Goal: Communication & Community: Answer question/provide support

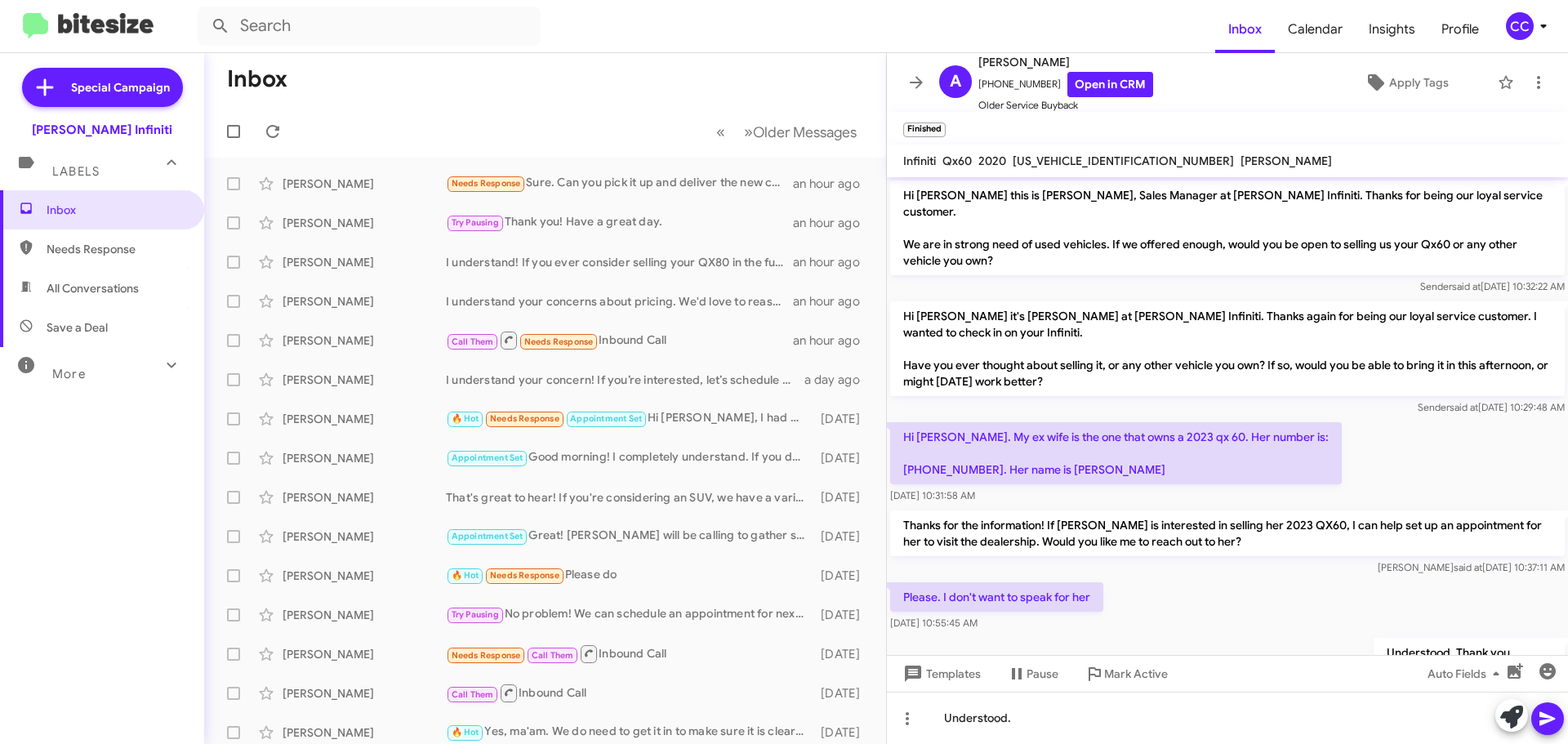
scroll to position [77, 0]
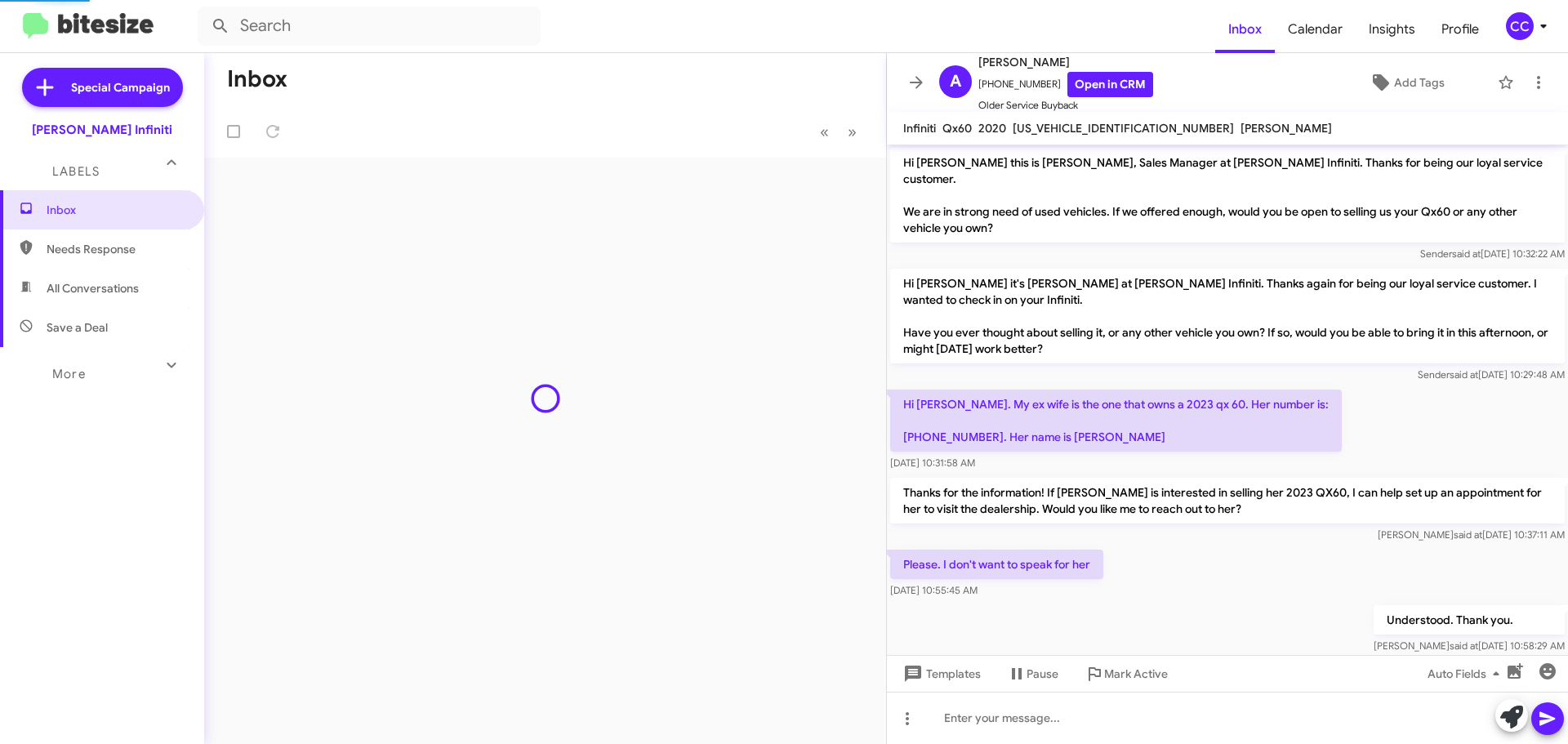
scroll to position [45, 0]
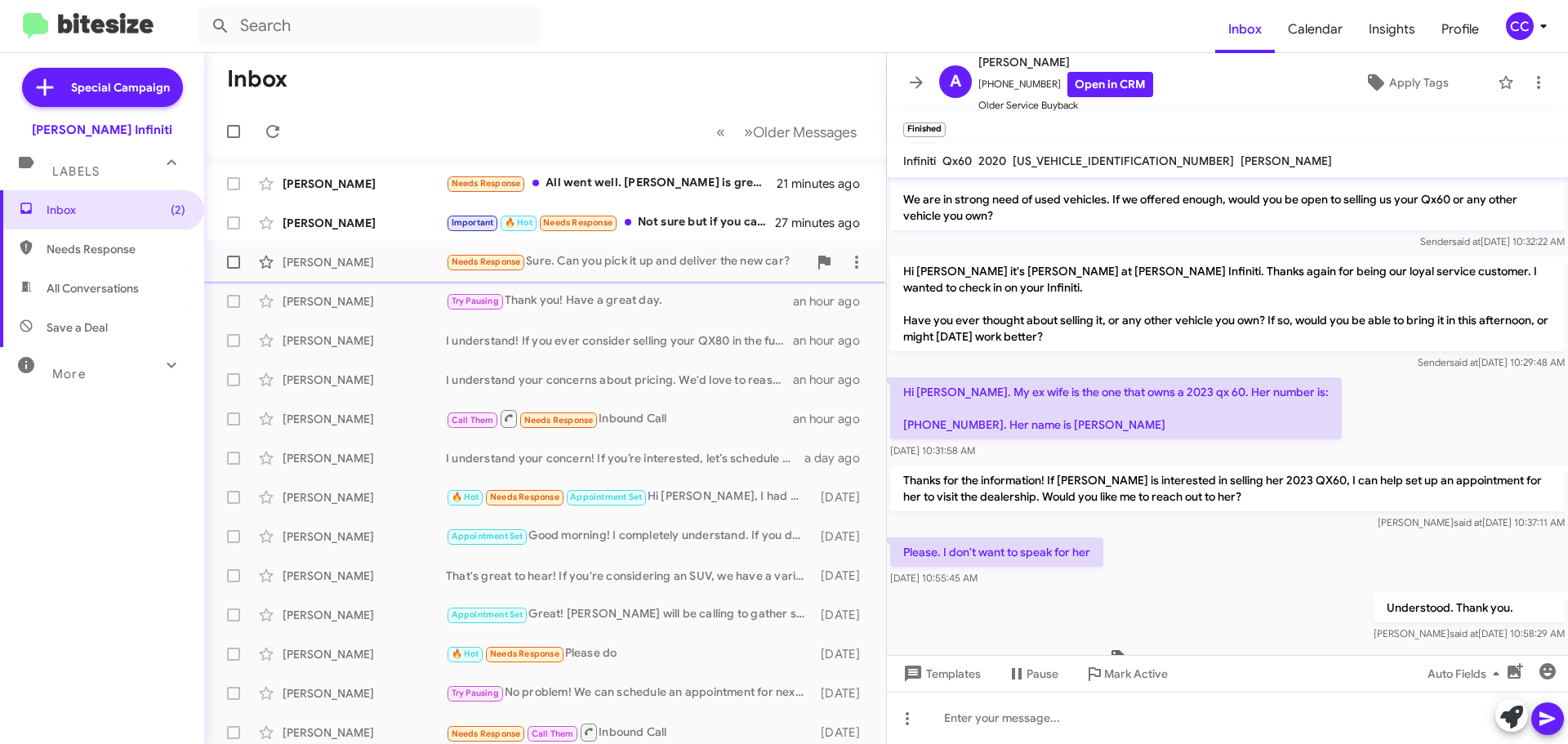
click at [626, 255] on div "Needs Response Sure. Can you pick it up and deliver the new car?" at bounding box center [627, 262] width 361 height 19
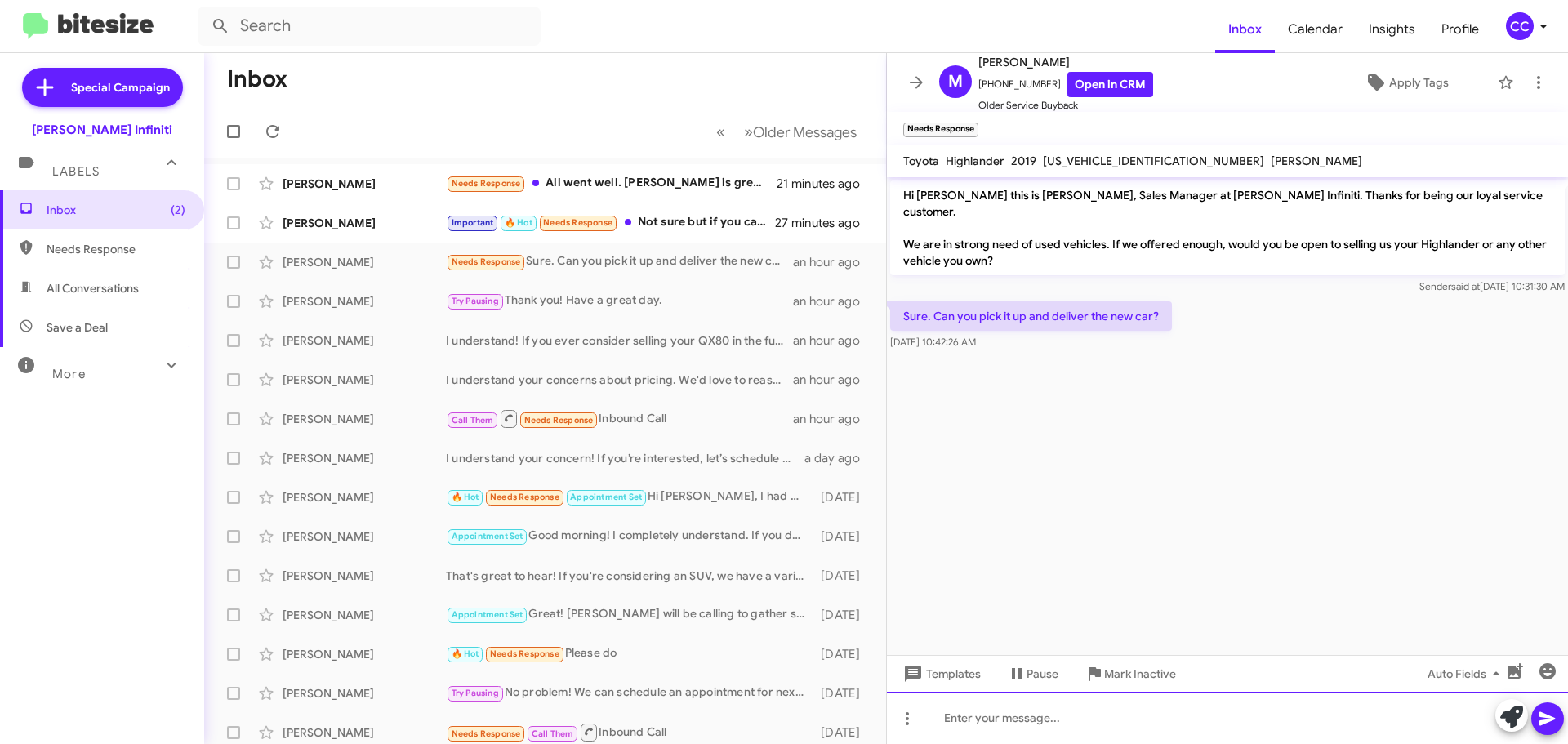
click at [1099, 713] on div at bounding box center [1227, 717] width 681 height 52
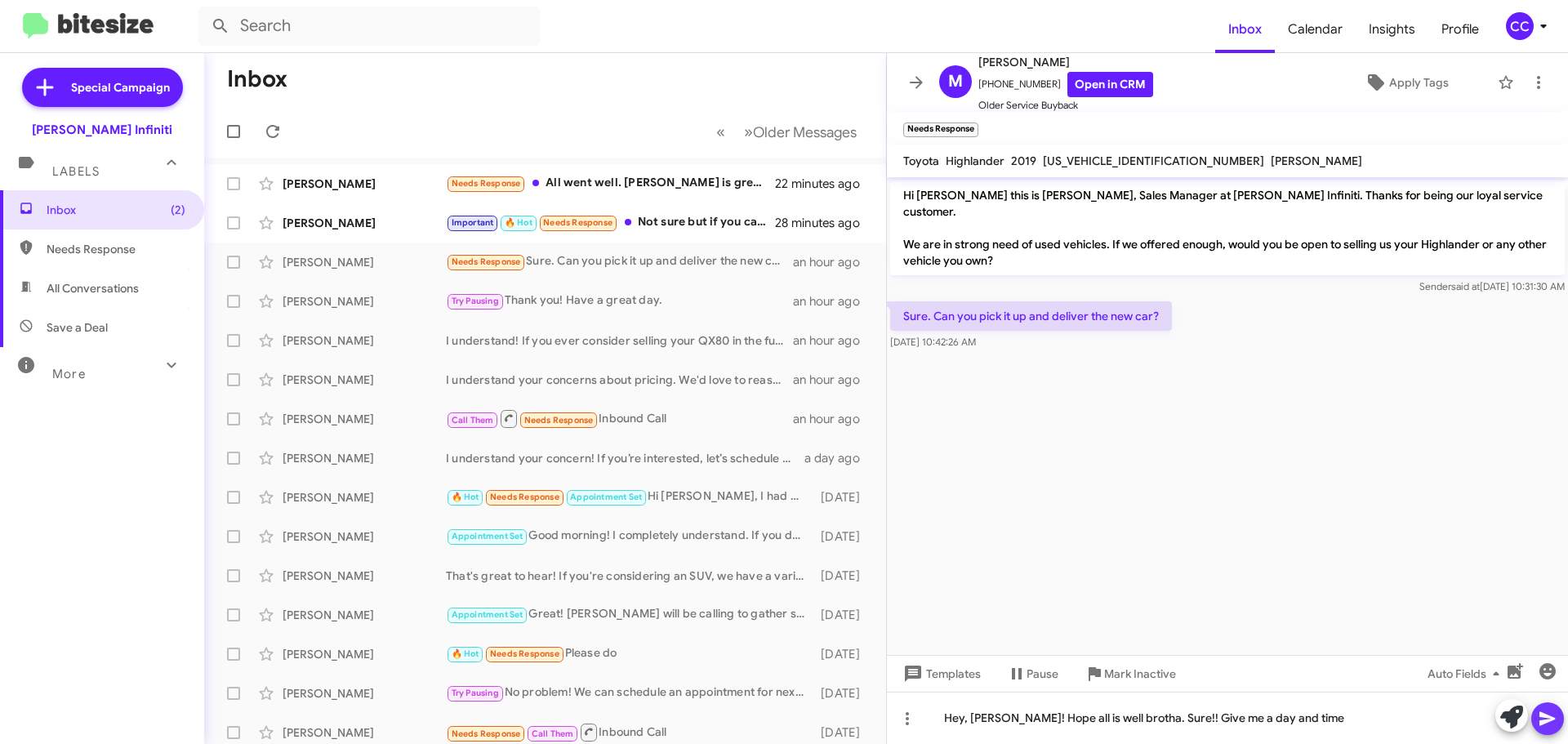
click at [1541, 720] on icon at bounding box center [1548, 719] width 20 height 20
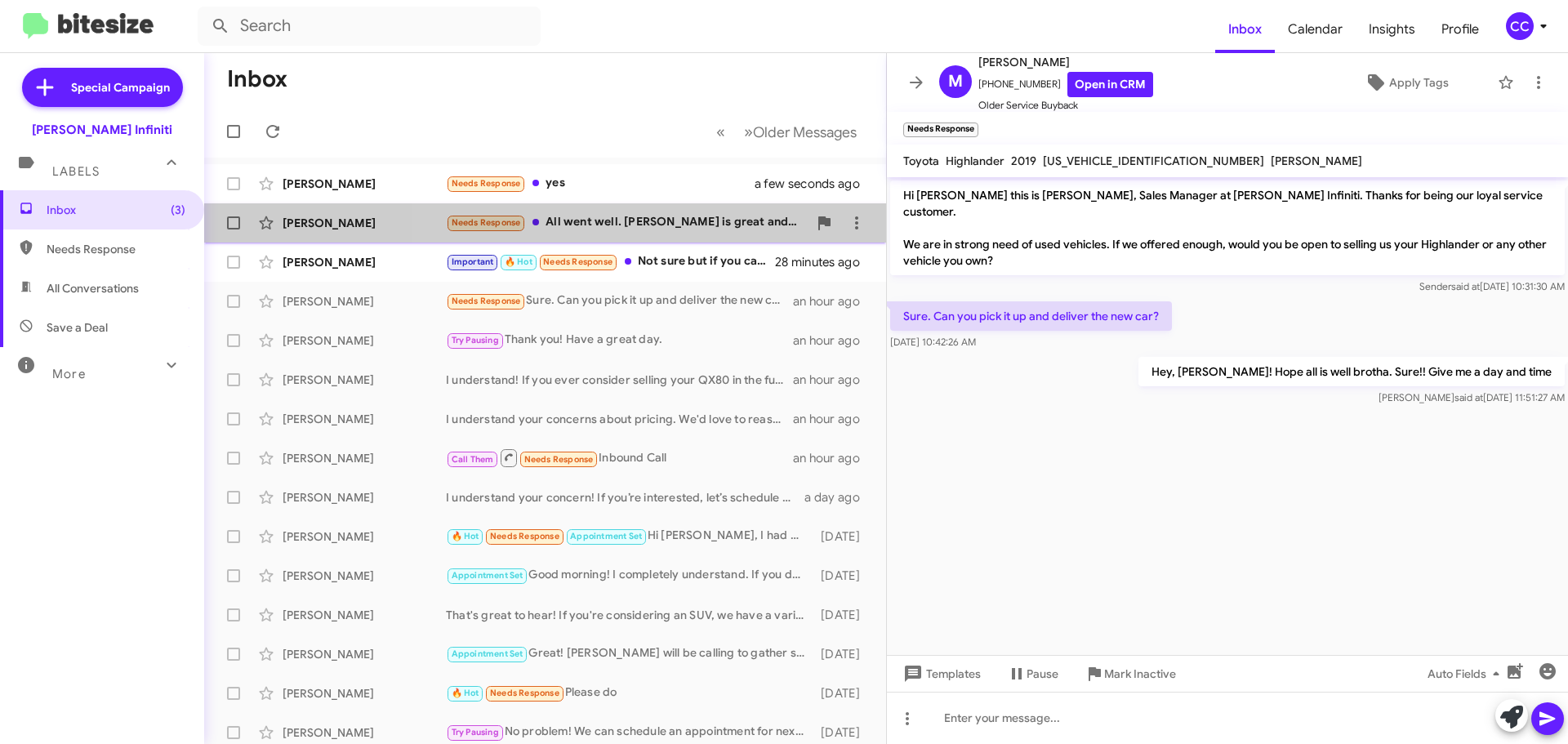
click at [646, 223] on div "Needs Response All went well. Rick is great and has been keeping in touch as we…" at bounding box center [627, 223] width 361 height 19
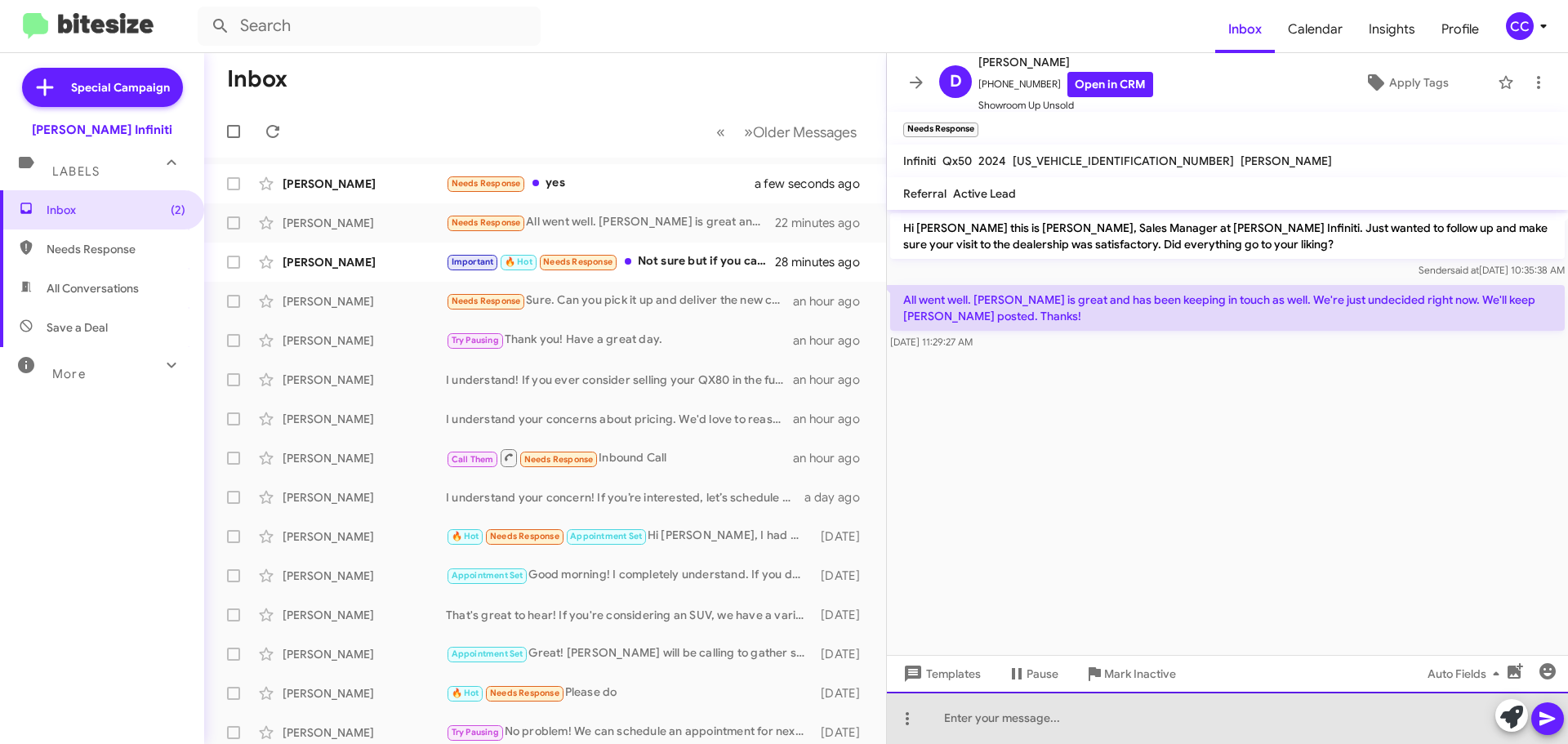
click at [1137, 729] on div at bounding box center [1227, 717] width 681 height 52
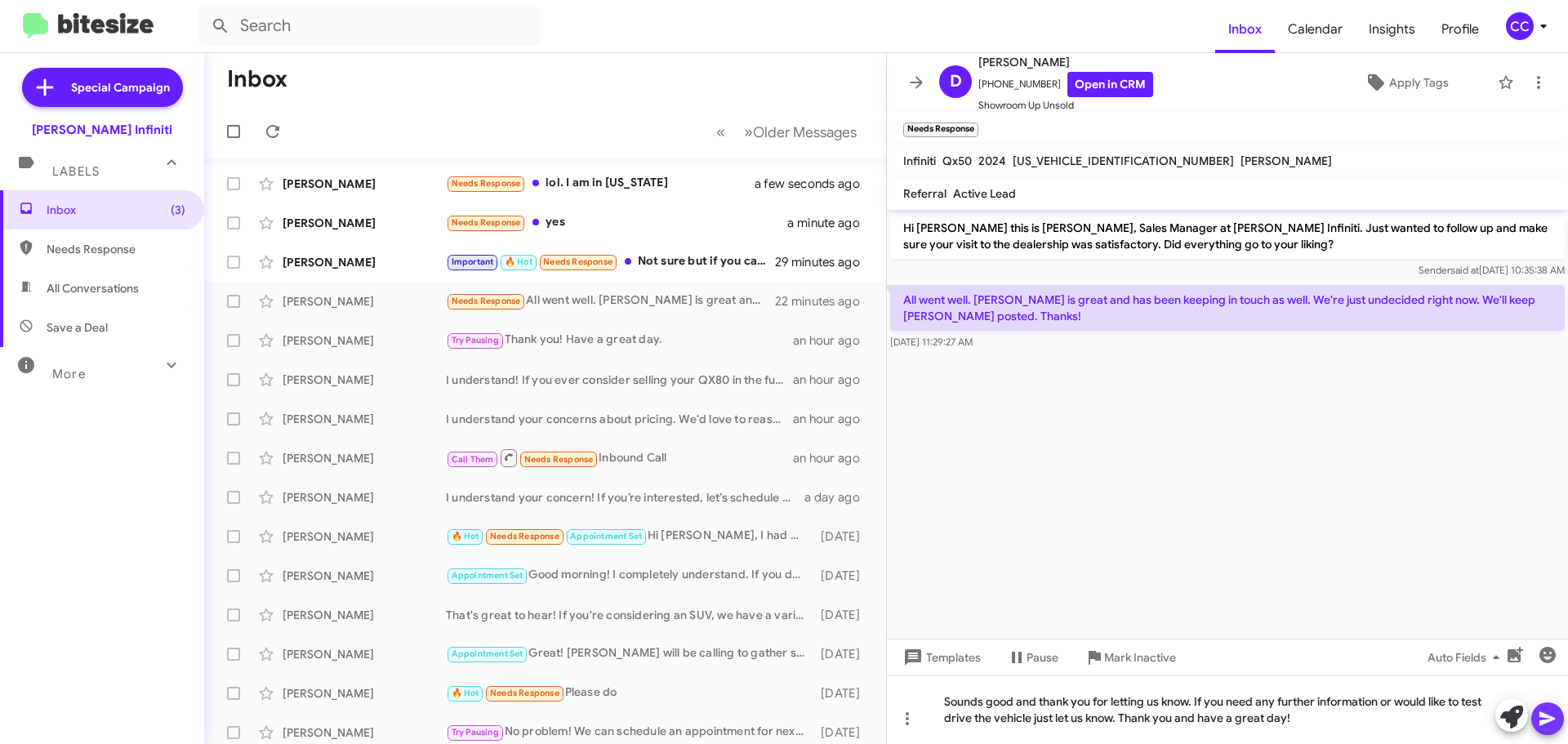
click at [1544, 719] on icon at bounding box center [1548, 719] width 20 height 20
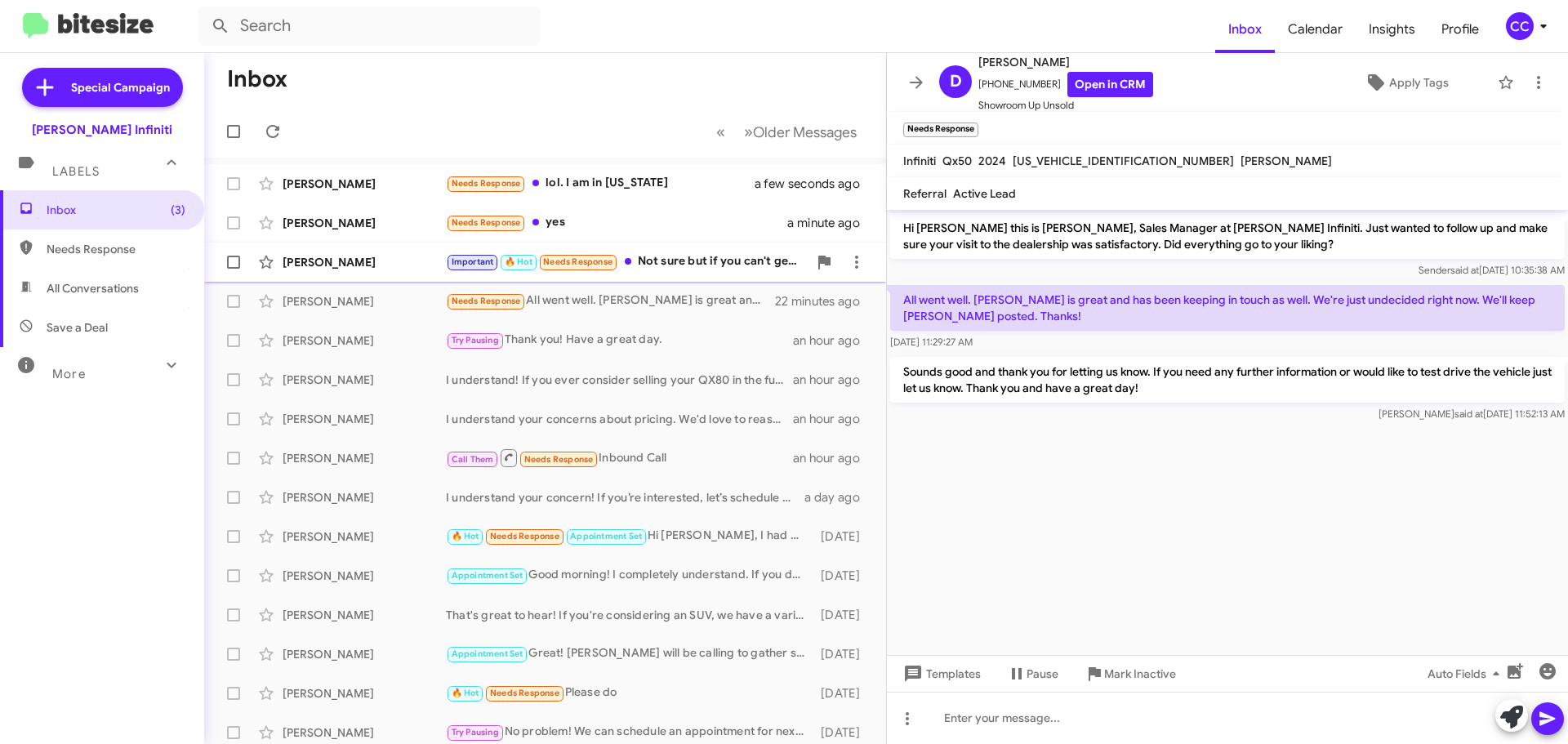
click at [690, 262] on div "Important 🔥 Hot Needs Response Not sure but if you can't get close don't waste …" at bounding box center [627, 262] width 361 height 19
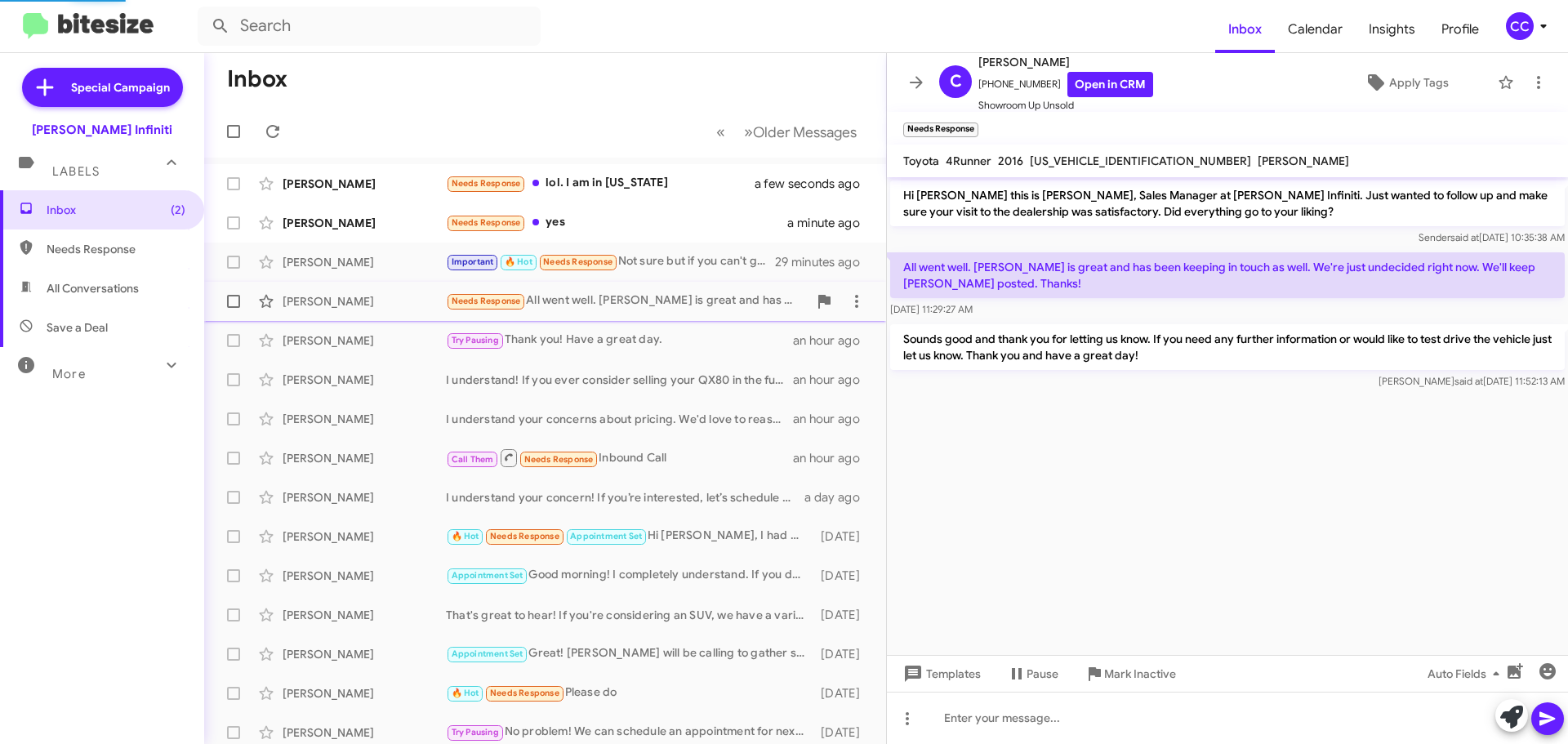
scroll to position [65, 0]
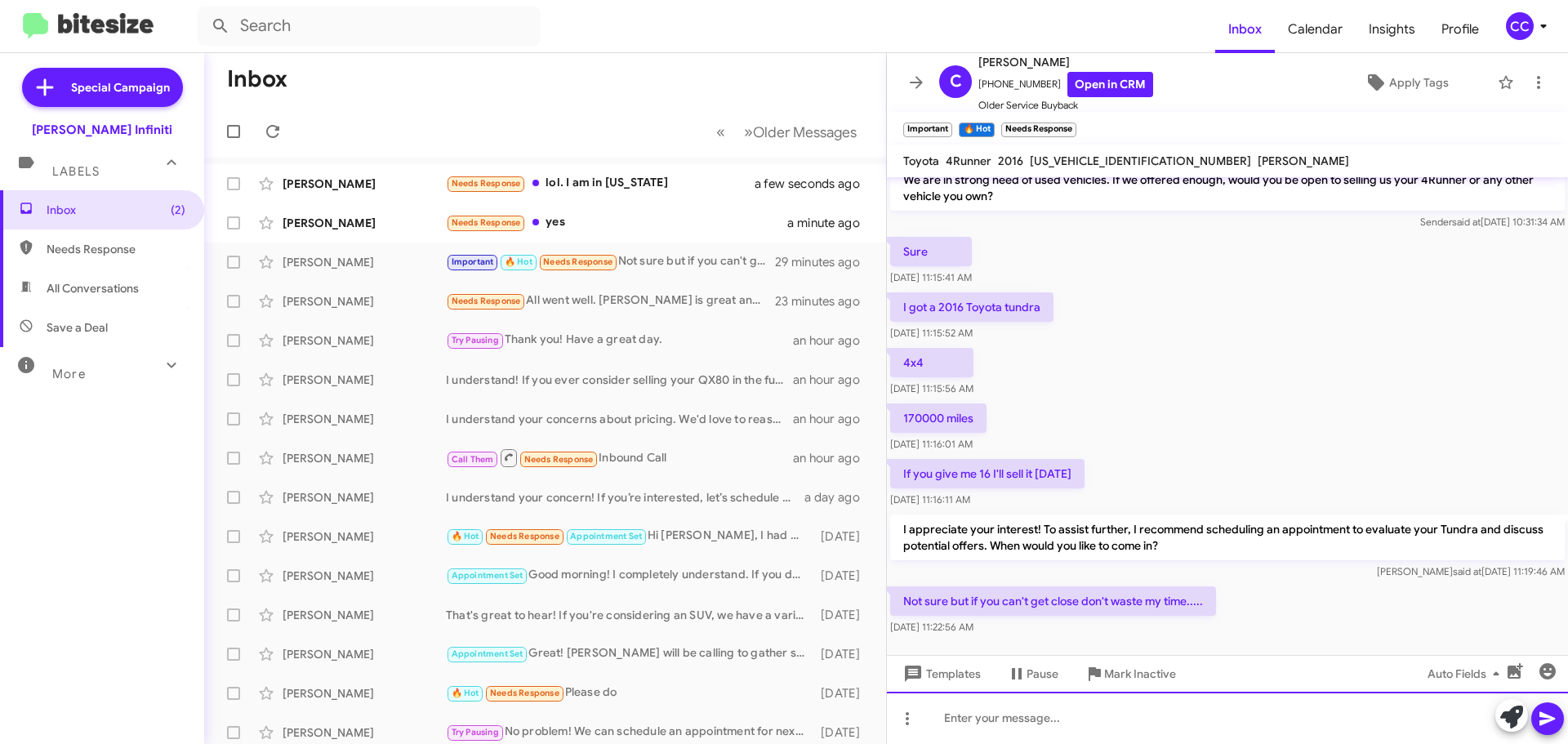
click at [1054, 729] on div at bounding box center [1227, 717] width 681 height 52
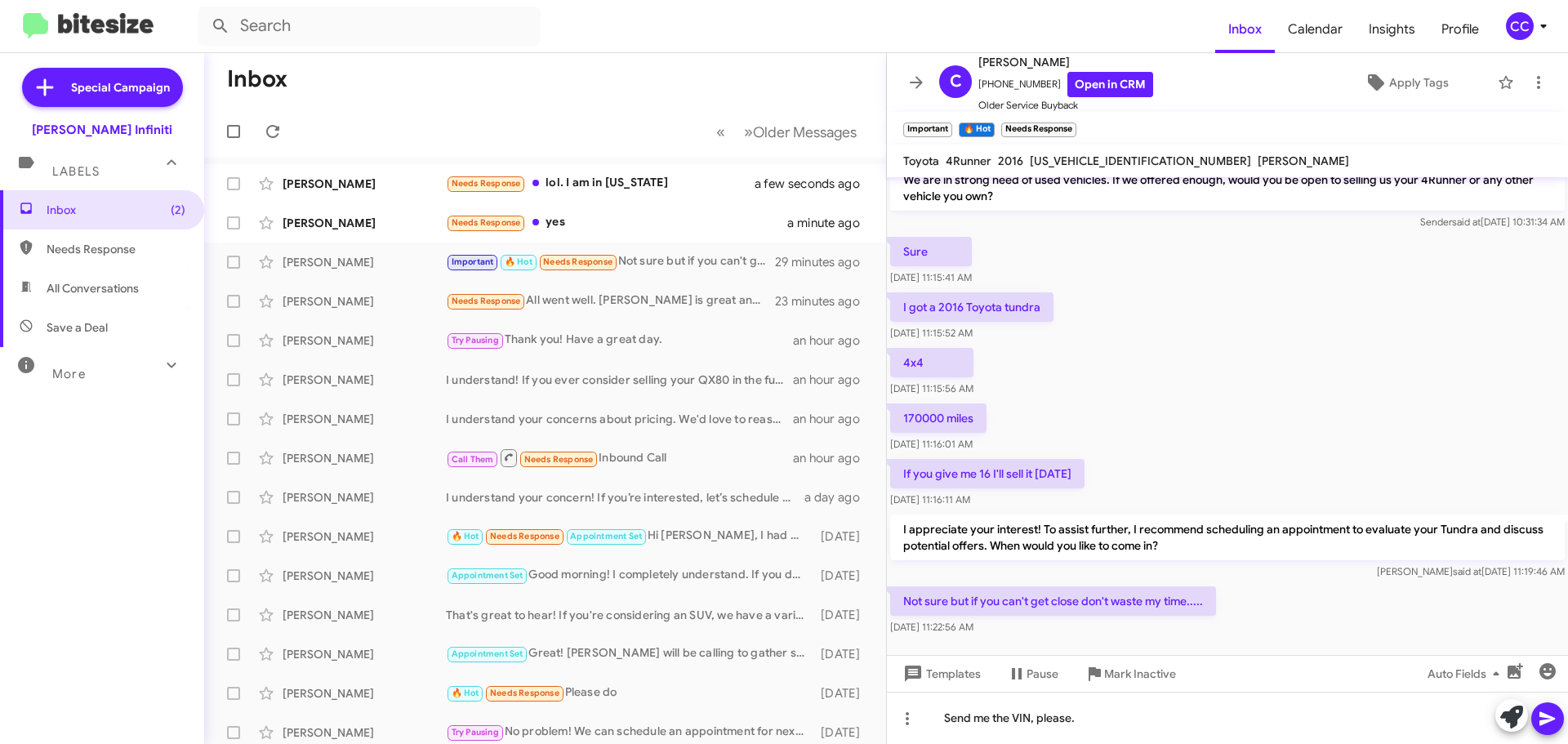
click at [1552, 722] on icon at bounding box center [1548, 719] width 20 height 20
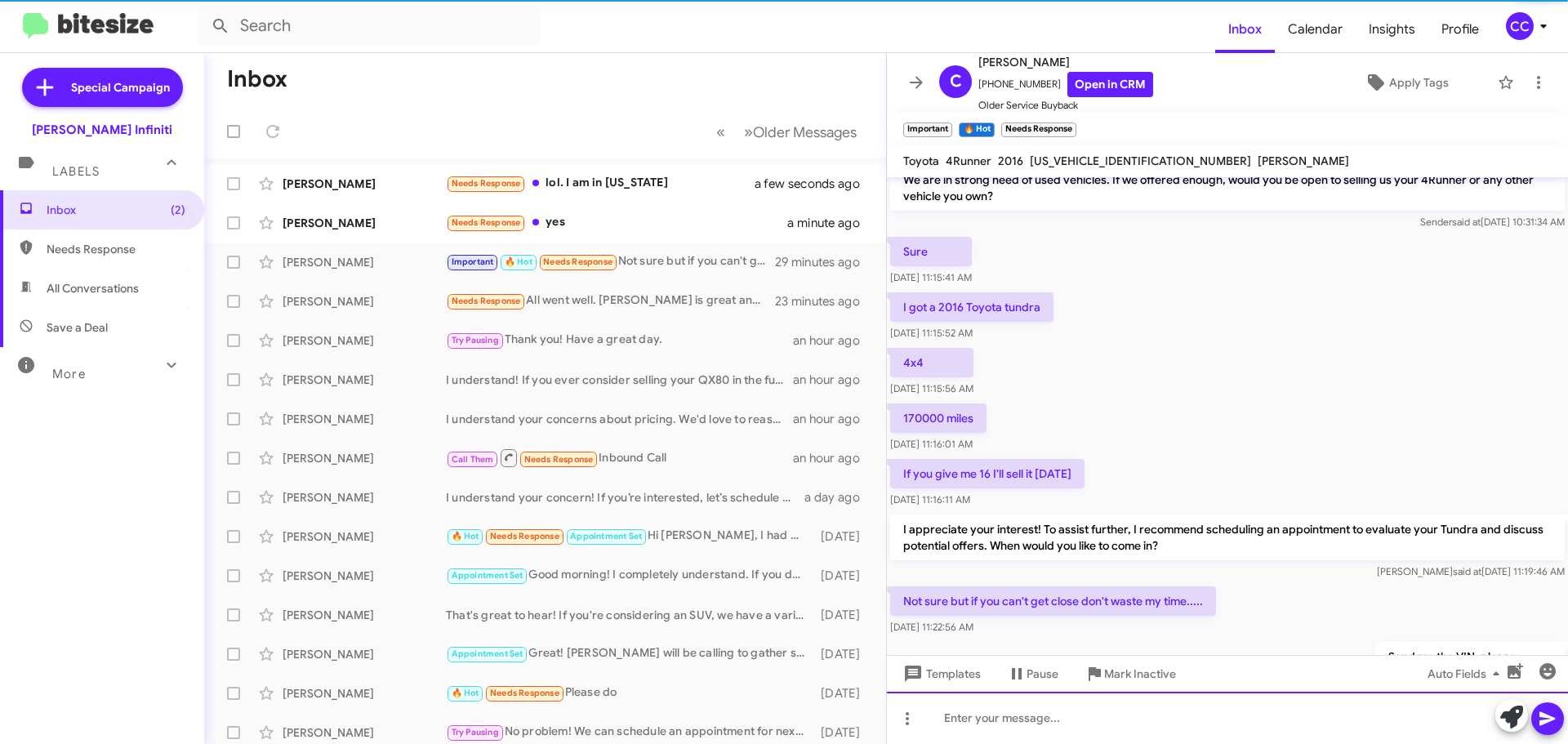
scroll to position [124, 0]
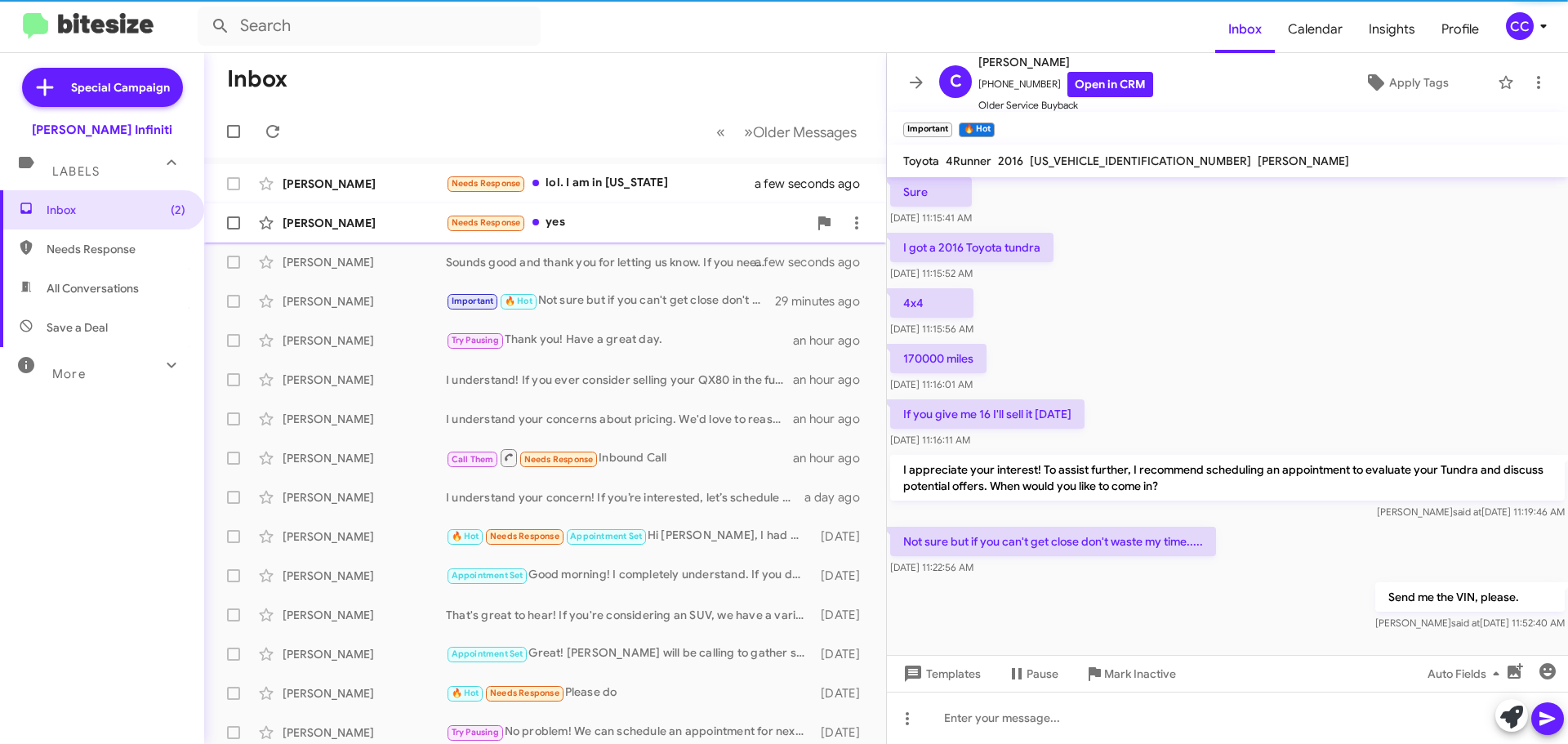
click at [620, 239] on div "Joe Vasquez Needs Response yes a minute ago" at bounding box center [544, 223] width 656 height 32
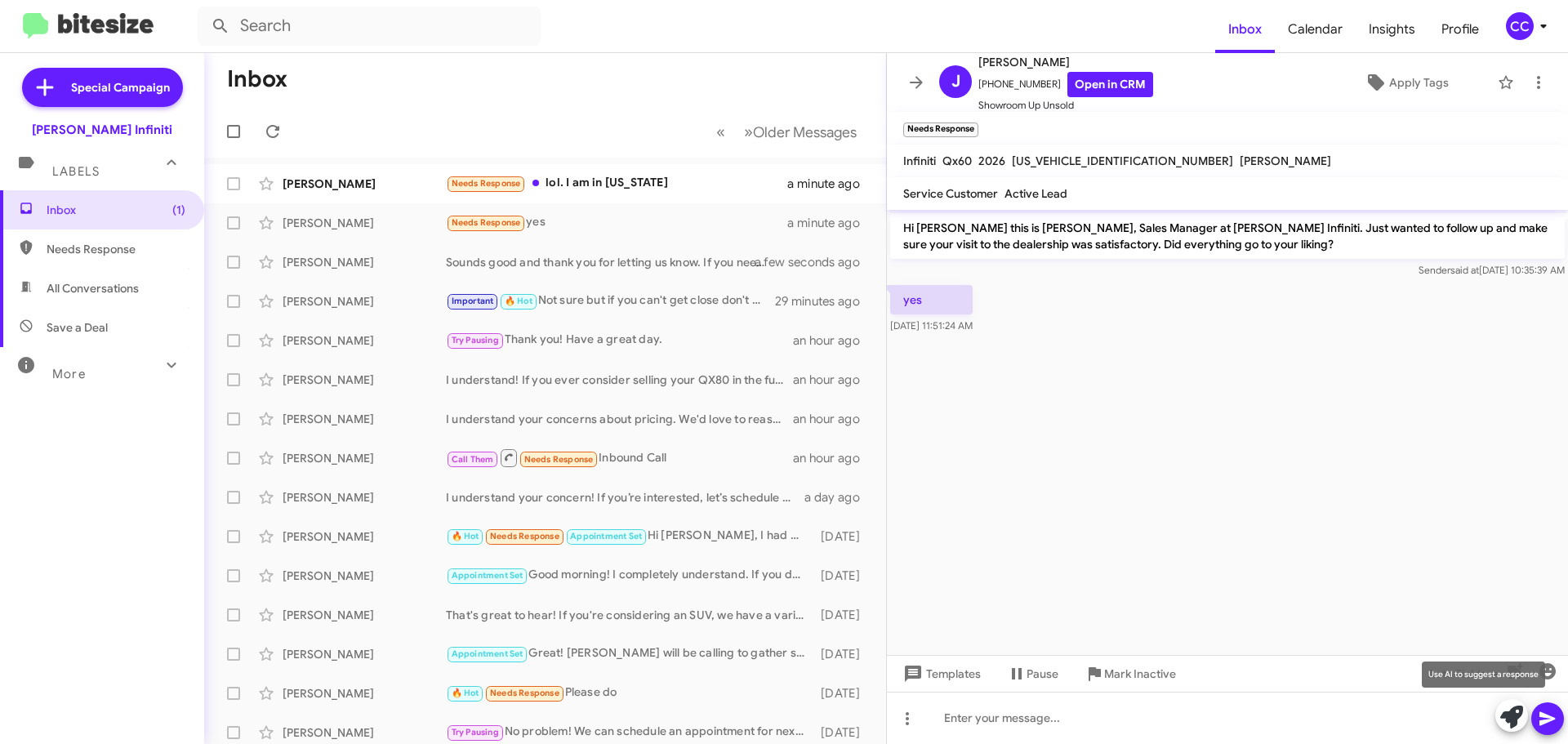
click at [1510, 715] on icon at bounding box center [1511, 717] width 23 height 23
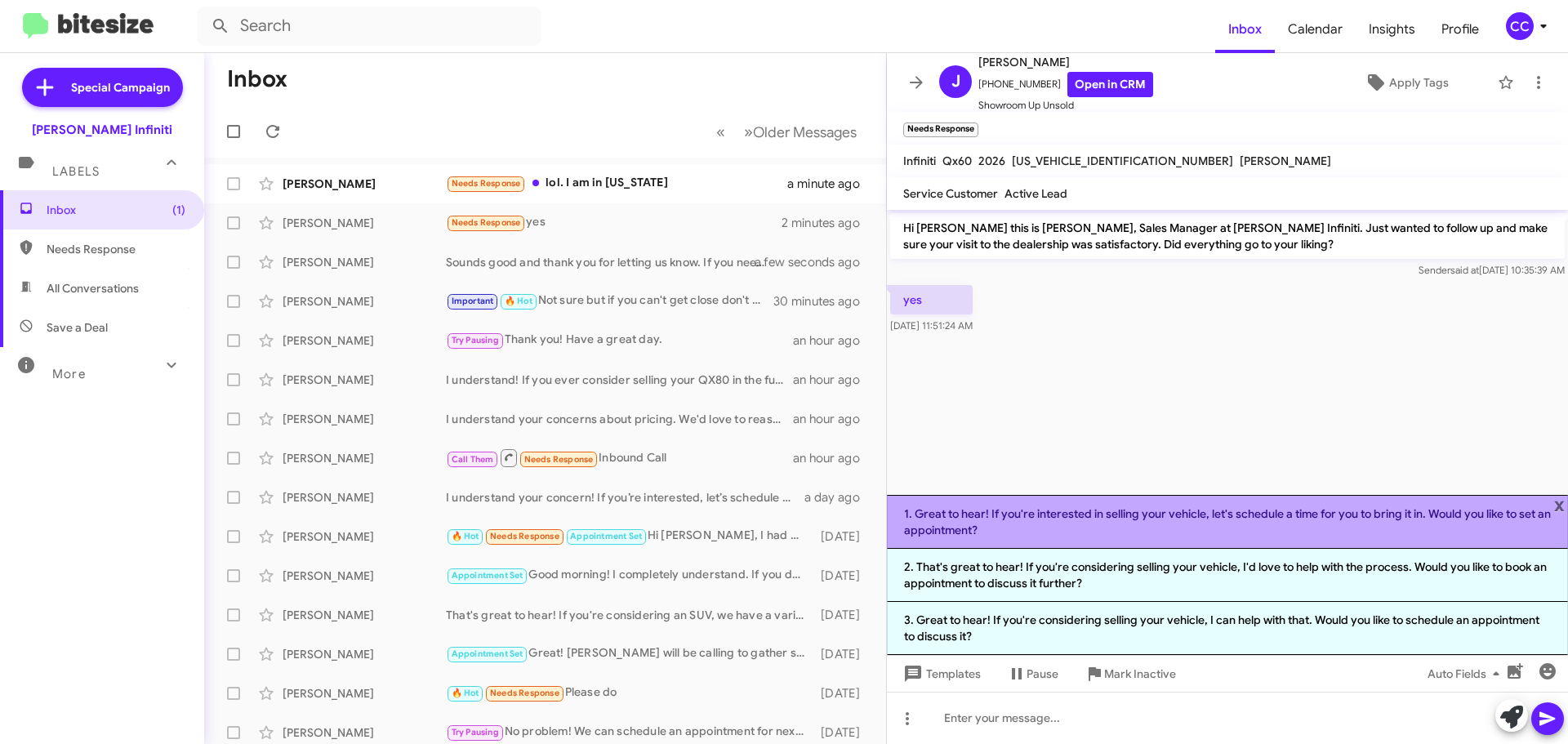
click at [1055, 518] on li "1. Great to hear! If you're interested in selling your vehicle, let's schedule …" at bounding box center [1227, 522] width 681 height 54
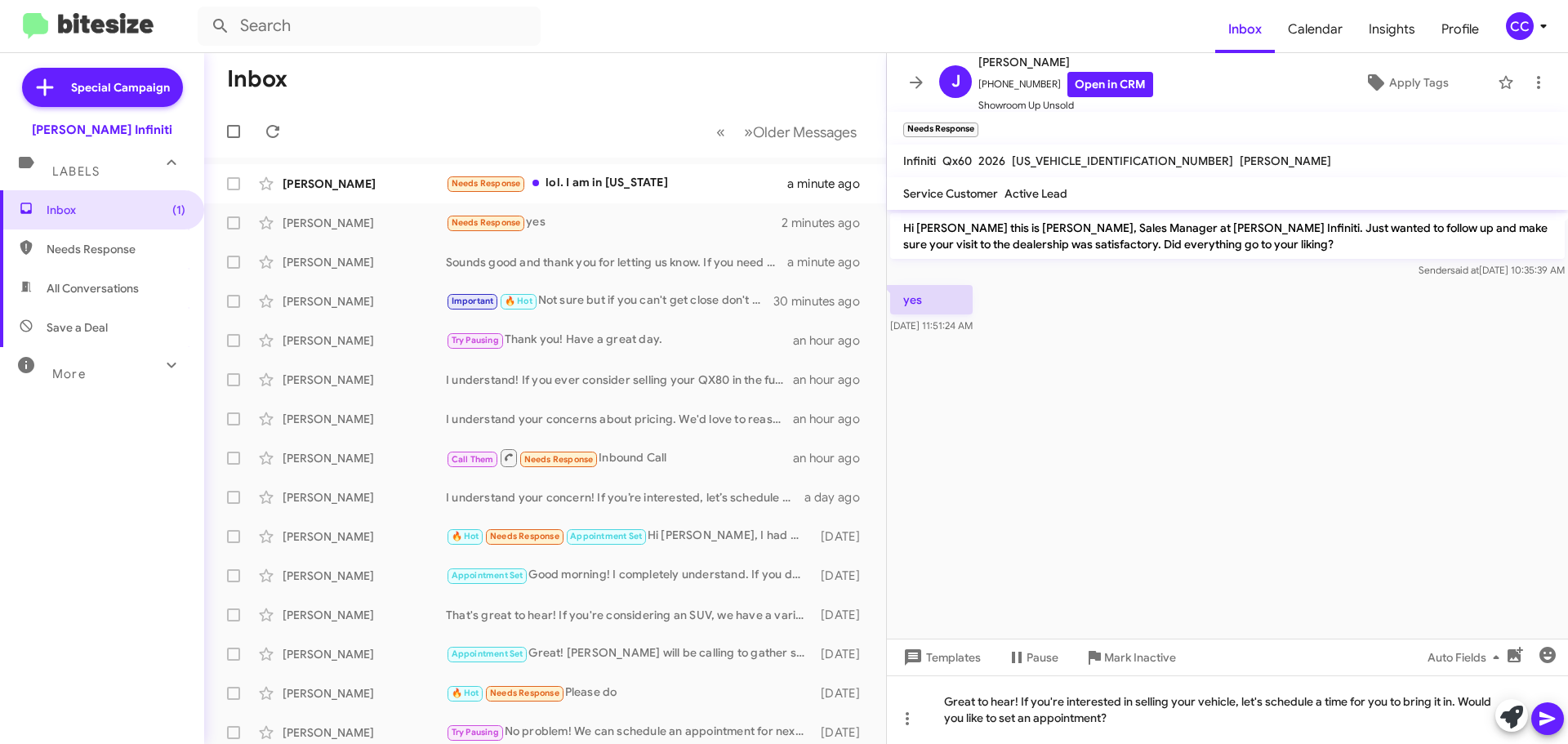
click at [1549, 716] on icon at bounding box center [1548, 719] width 20 height 20
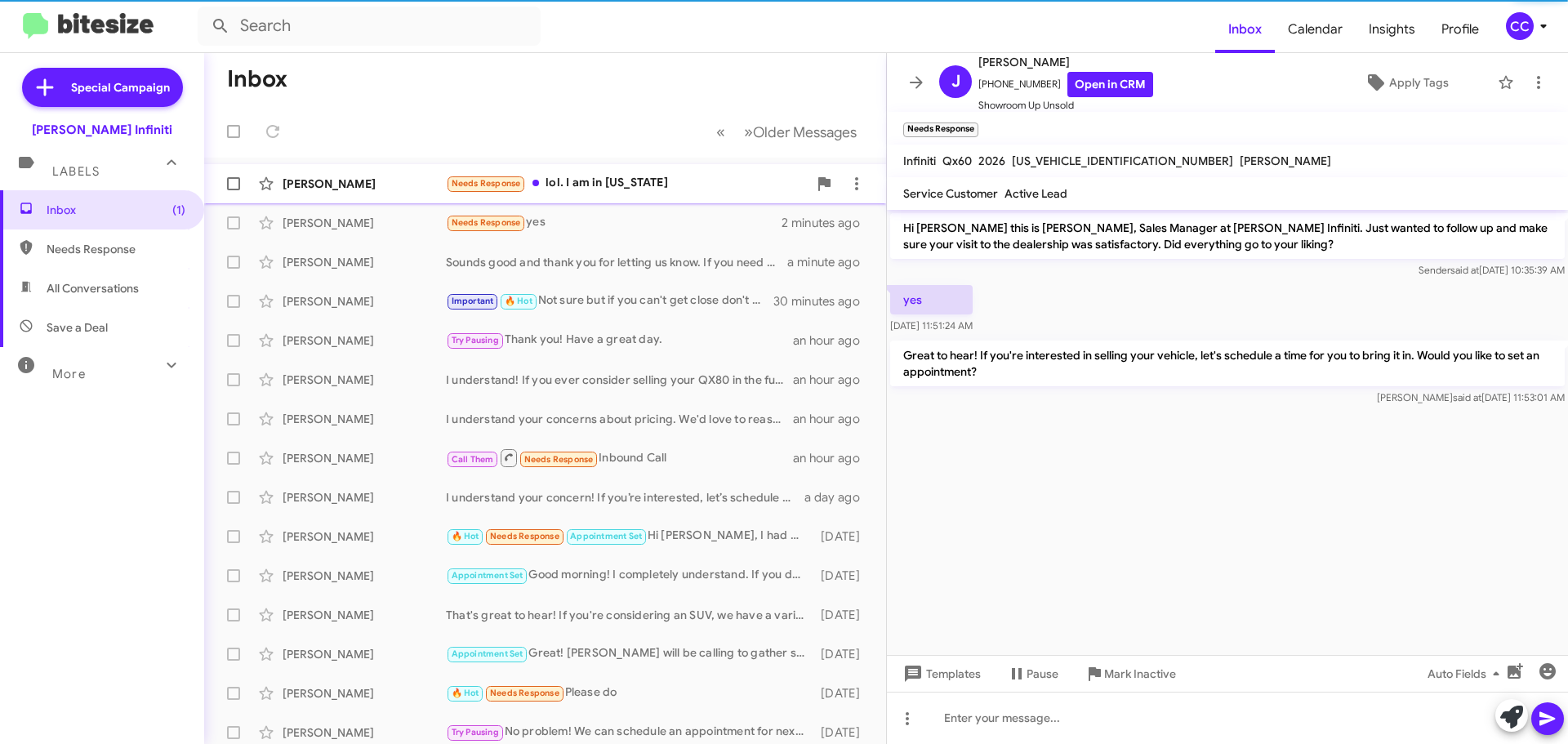
click at [599, 186] on div "Needs Response lol. I am in North Carolina" at bounding box center [627, 183] width 361 height 19
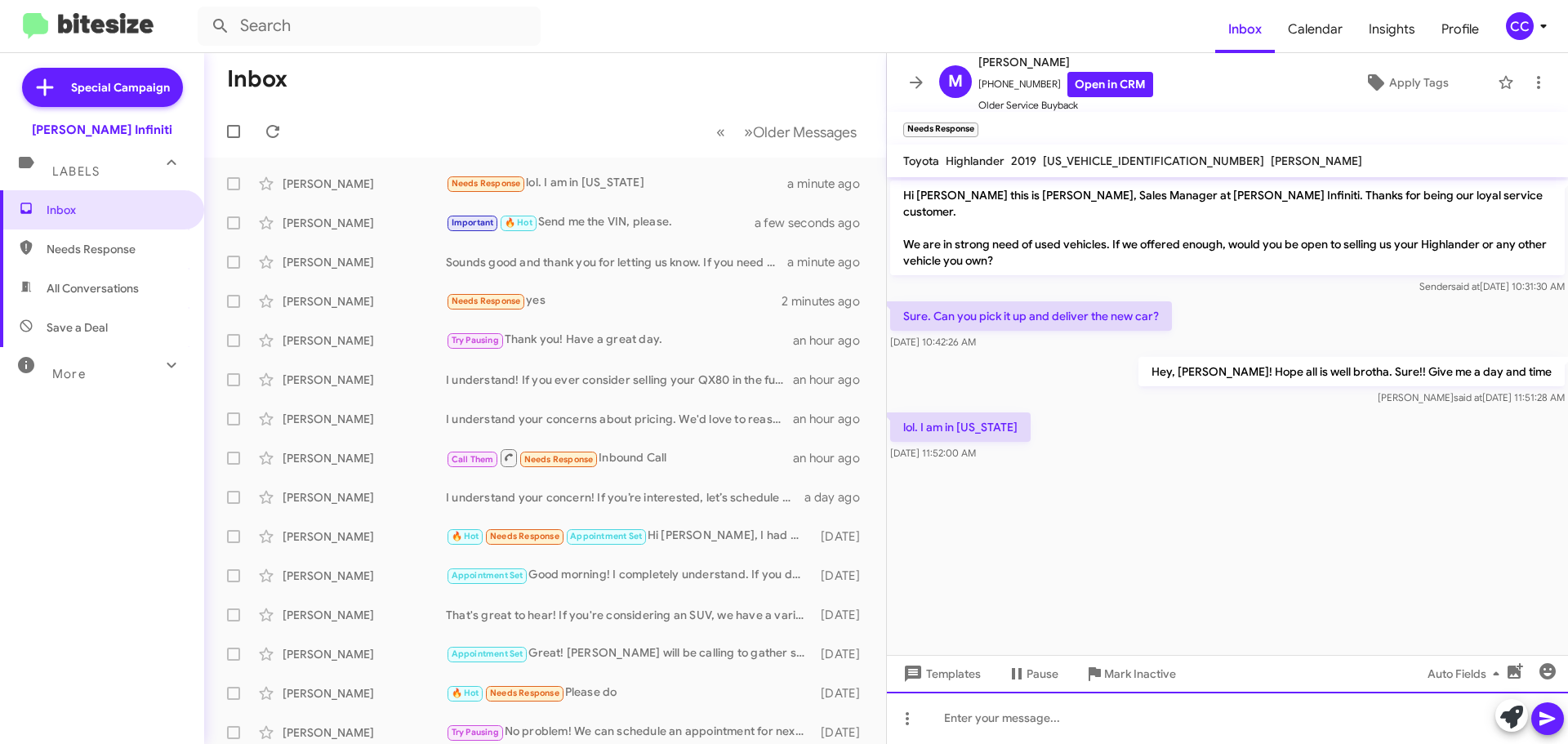
click at [1058, 712] on div at bounding box center [1227, 717] width 681 height 52
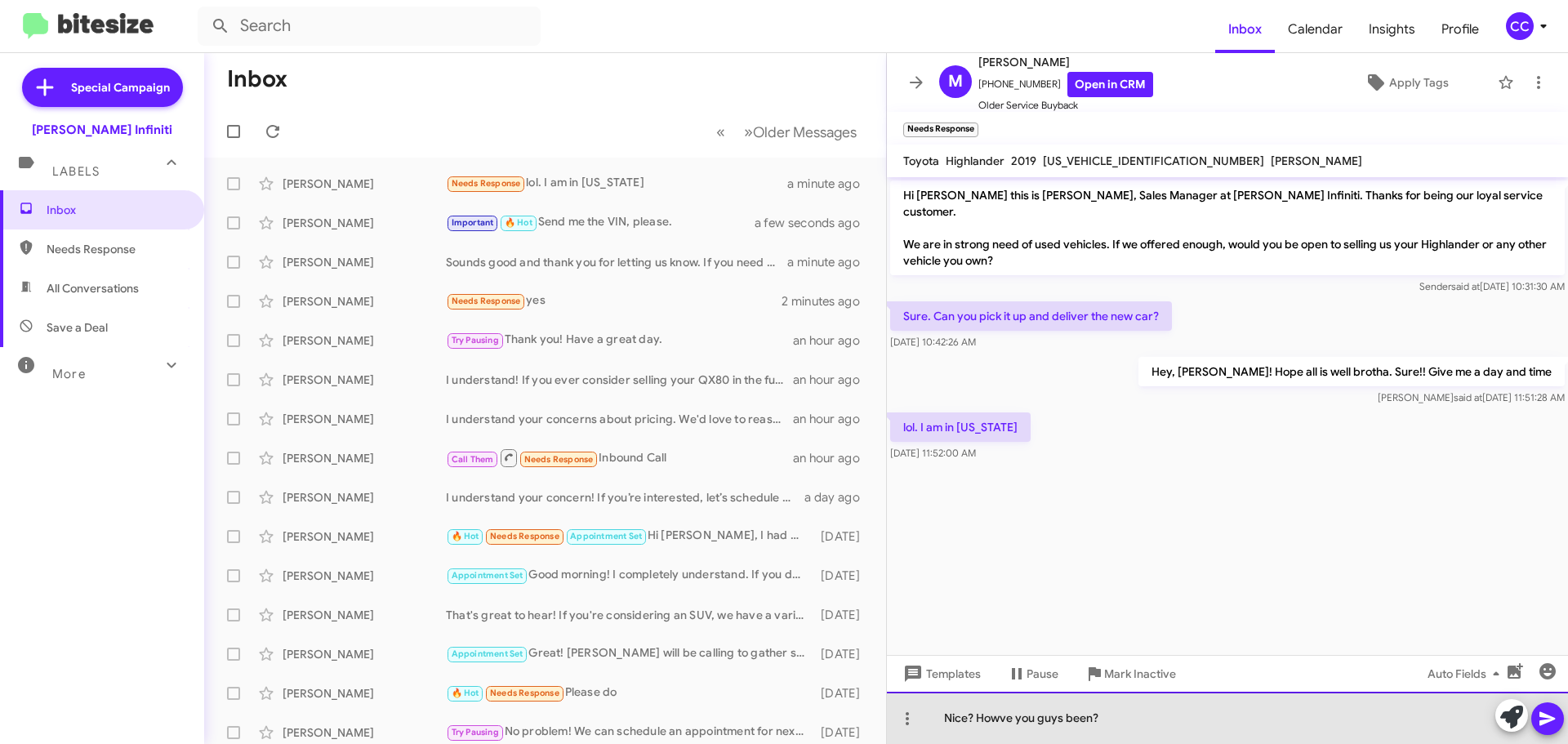
click at [1003, 723] on div "Nice? Howve you guys been?" at bounding box center [1227, 717] width 681 height 52
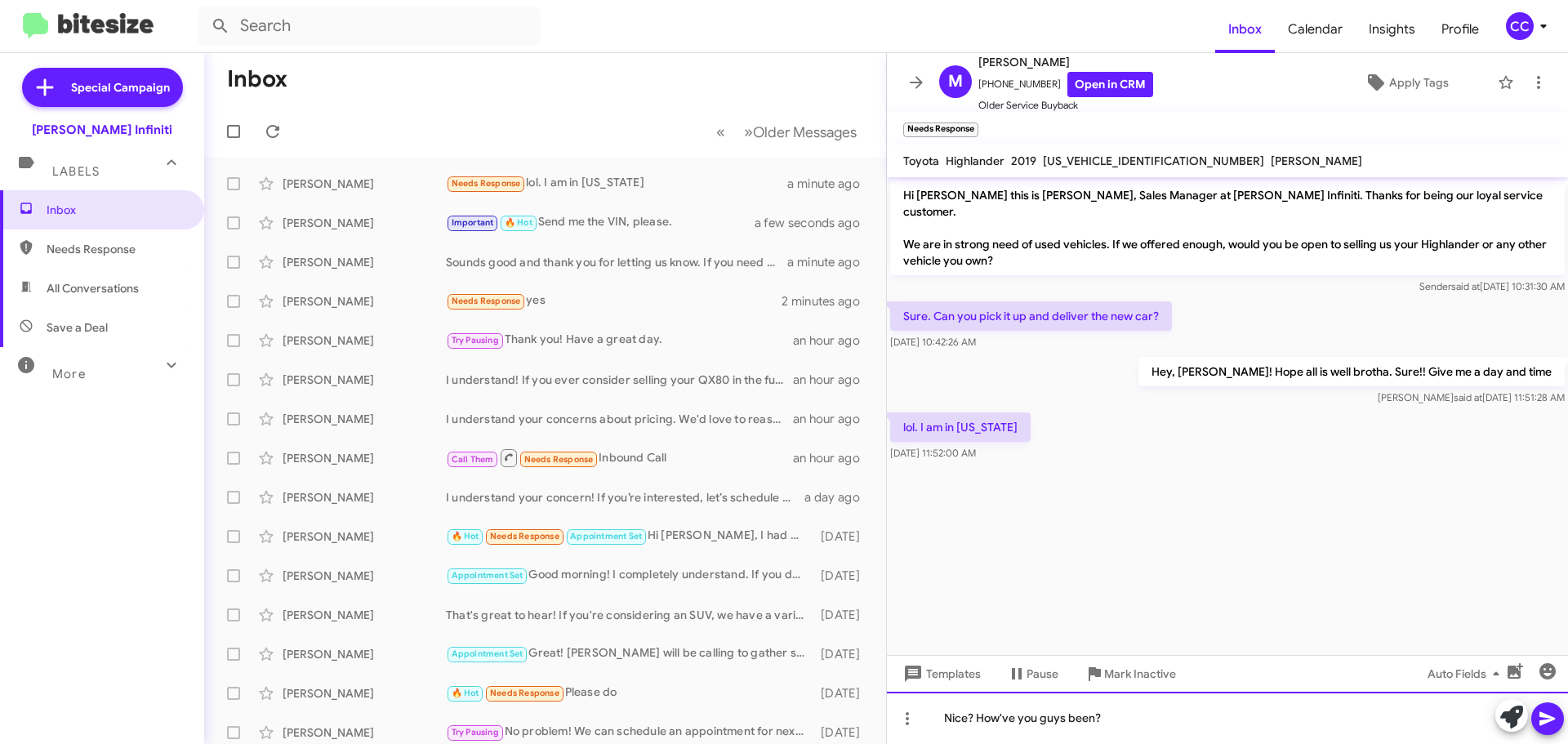
click at [1128, 712] on div "Nice? How've you guys been?" at bounding box center [1227, 717] width 681 height 52
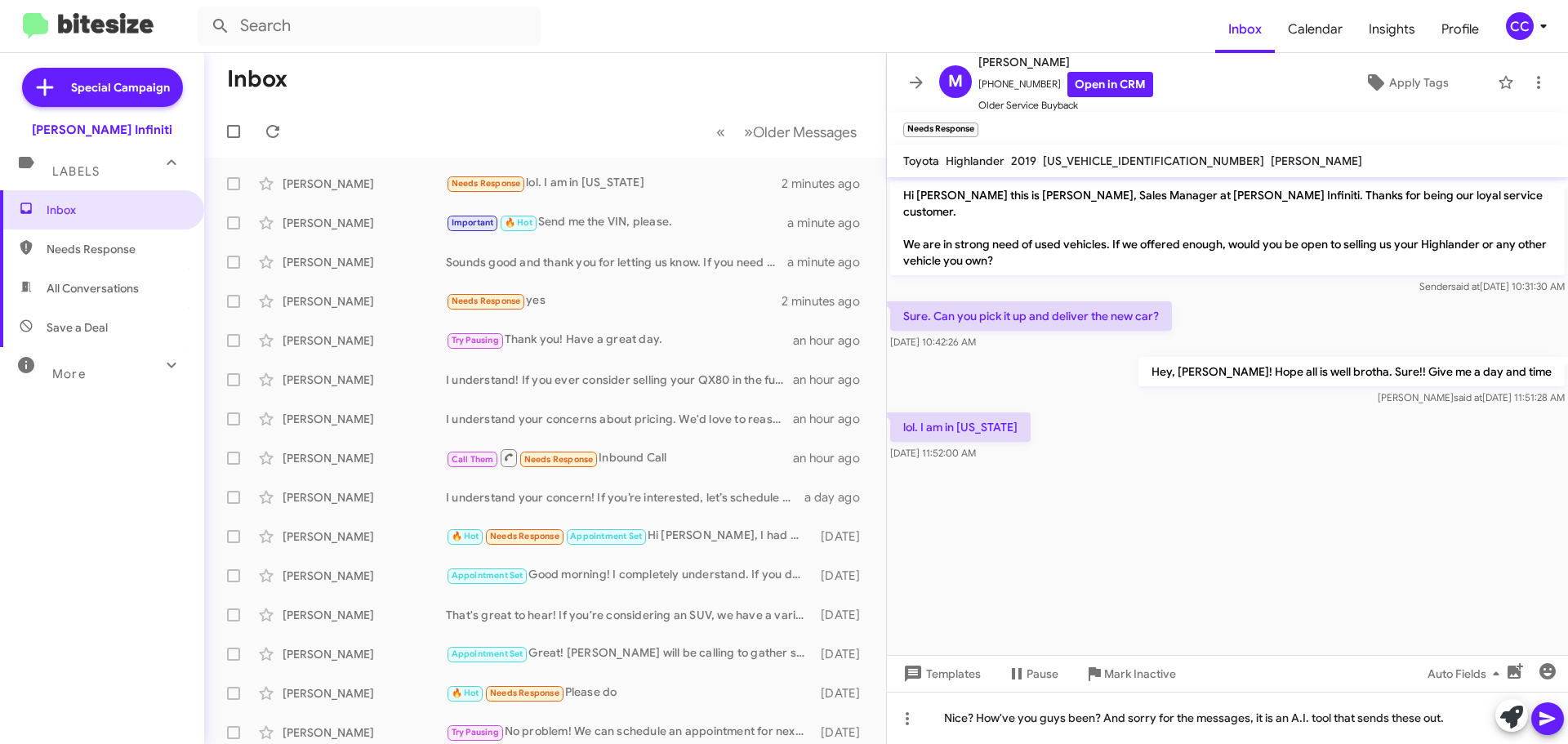
click at [1552, 727] on icon at bounding box center [1548, 719] width 20 height 20
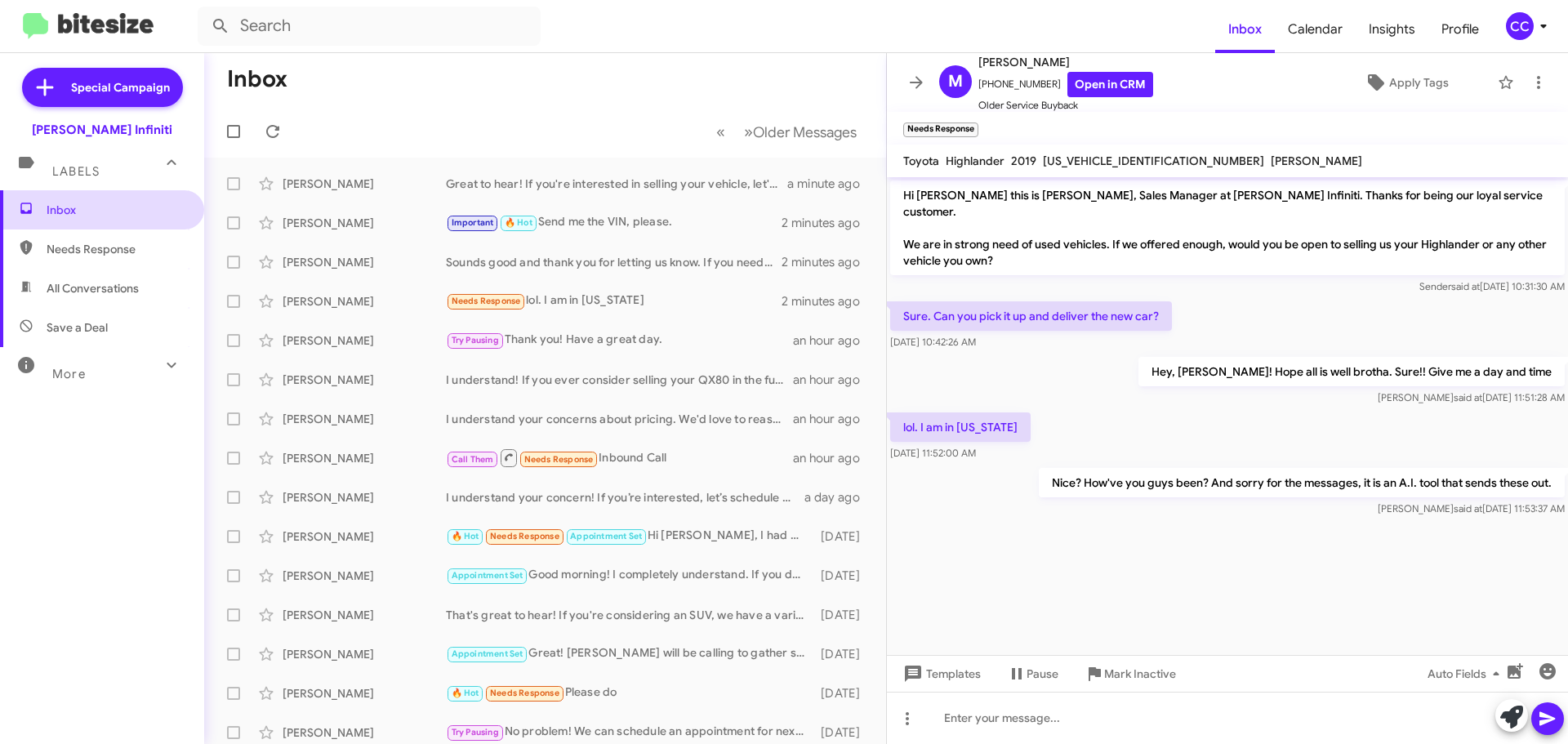
click at [47, 212] on span "Inbox" at bounding box center [116, 210] width 139 height 17
